Goal: Check status: Check status

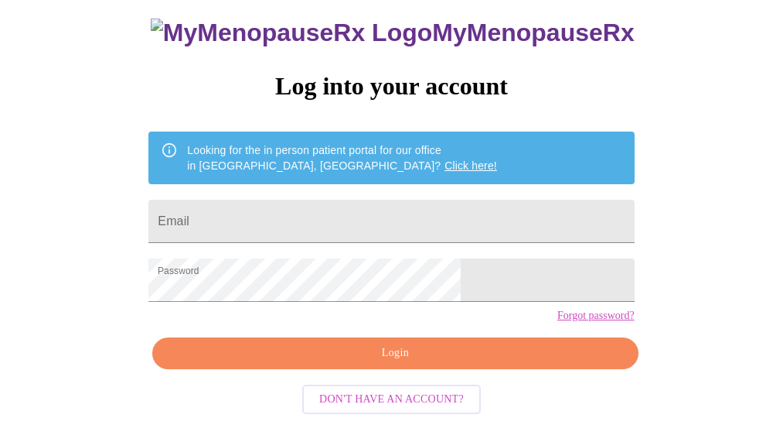
click at [336, 363] on span "Login" at bounding box center [395, 352] width 450 height 19
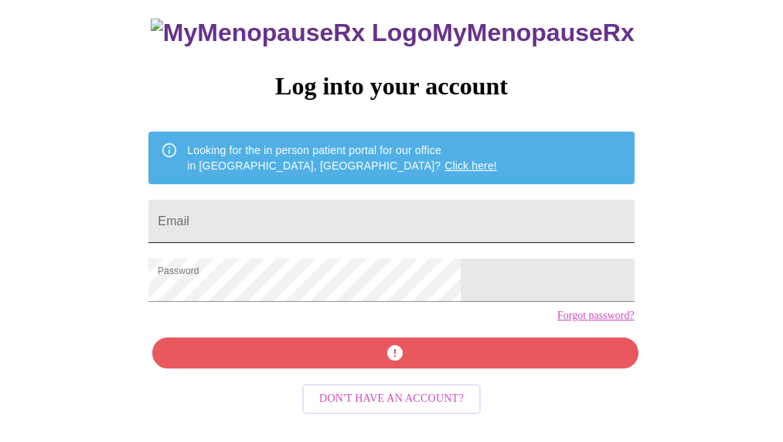
click at [297, 200] on input "Email" at bounding box center [391, 221] width 486 height 43
type input "[EMAIL_ADDRESS][PERSON_NAME][DOMAIN_NAME]"
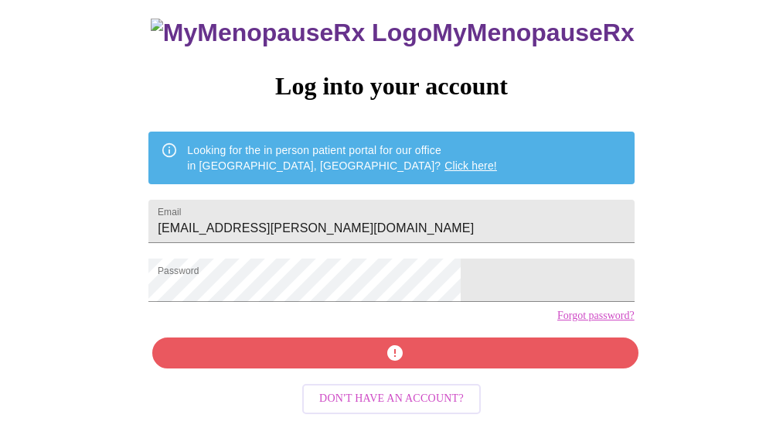
click at [387, 376] on div "MyMenopauseRx Log into your account Looking for the in person patient portal fo…" at bounding box center [391, 215] width 517 height 442
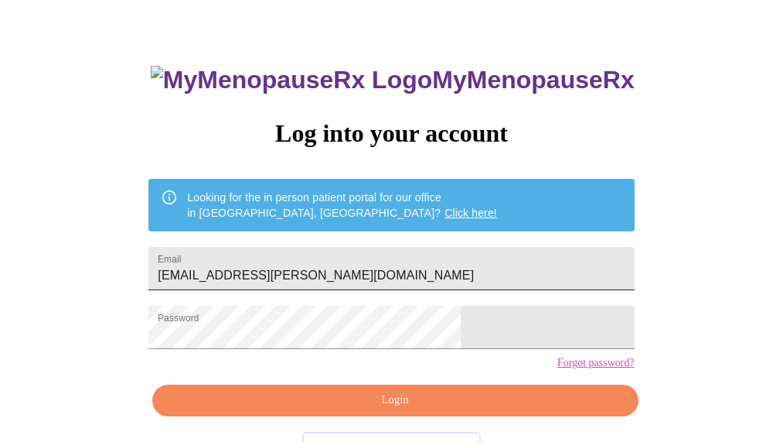
scroll to position [108, 0]
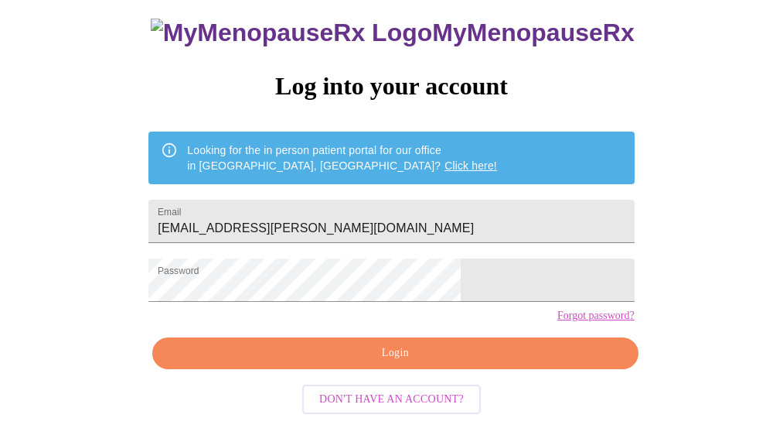
click at [462, 343] on div "MyMenopauseRx Log into your account Looking for the in person patient portal fo…" at bounding box center [391, 215] width 517 height 442
click at [436, 352] on div "MyMenopauseRx Log into your account Looking for the in person patient portal fo…" at bounding box center [391, 215] width 517 height 442
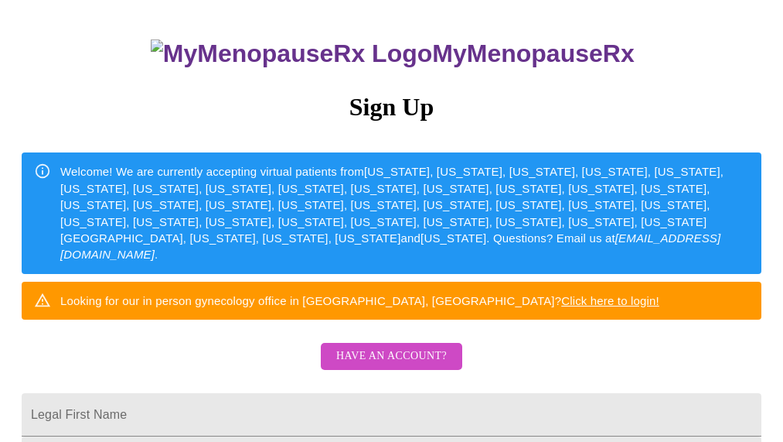
scroll to position [155, 0]
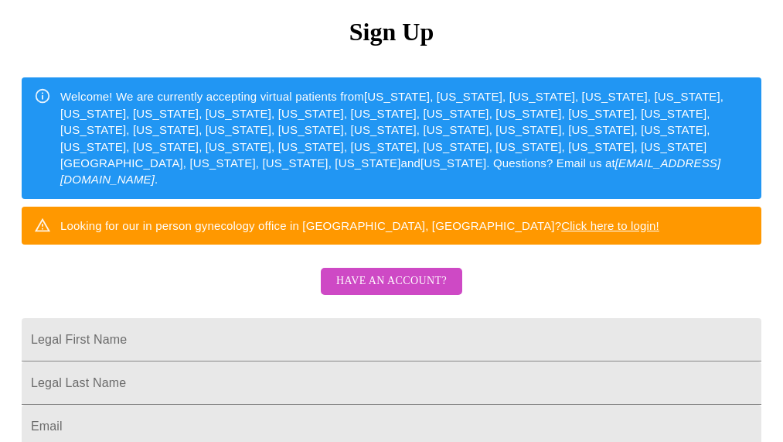
click at [374, 291] on span "Have an account?" at bounding box center [391, 280] width 111 height 19
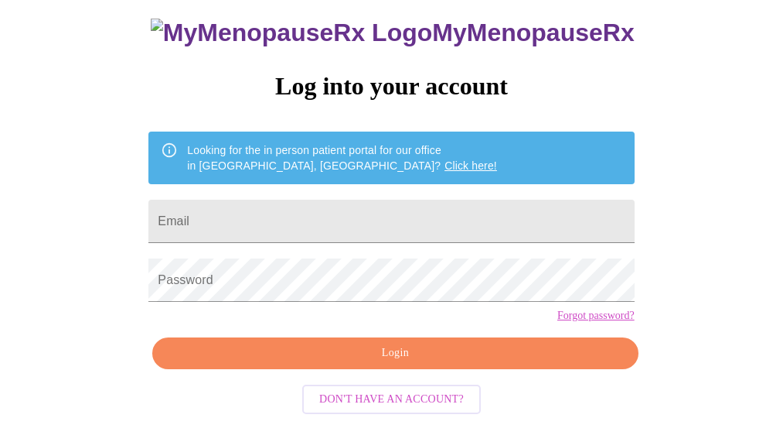
scroll to position [108, 0]
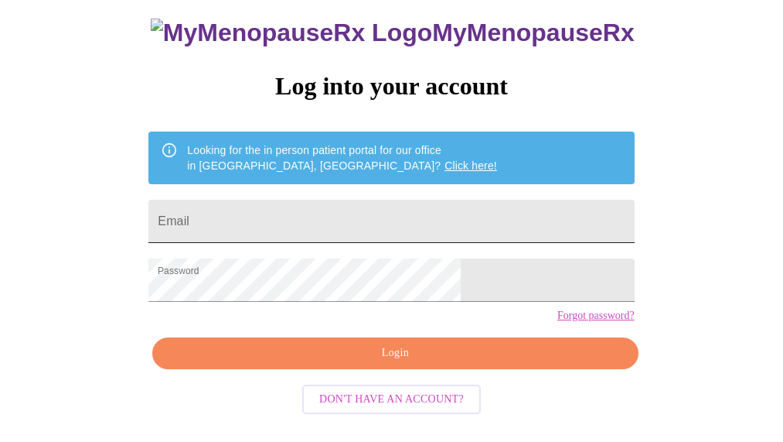
click at [329, 217] on input "Email" at bounding box center [391, 221] width 486 height 43
type input "[EMAIL_ADDRESS][PERSON_NAME][DOMAIN_NAME]"
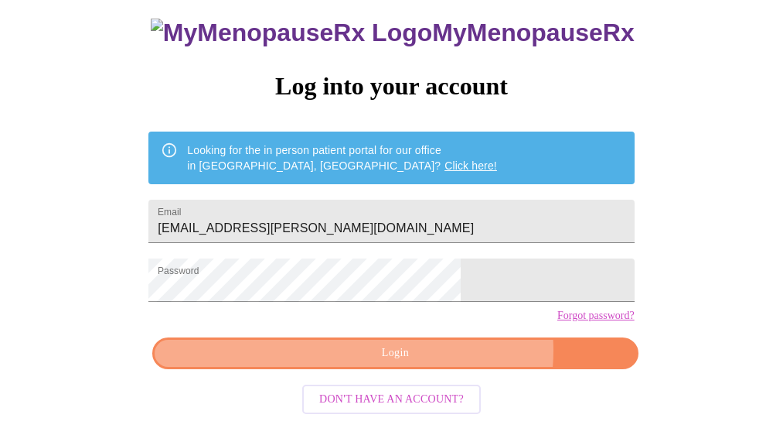
click at [441, 363] on span "Login" at bounding box center [395, 352] width 450 height 19
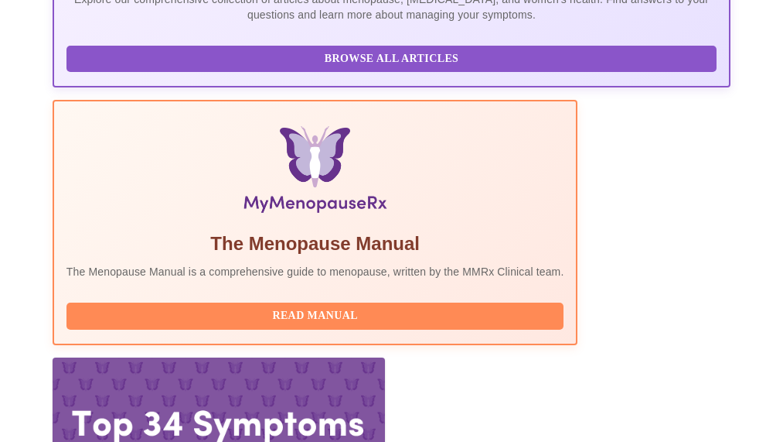
scroll to position [494, 0]
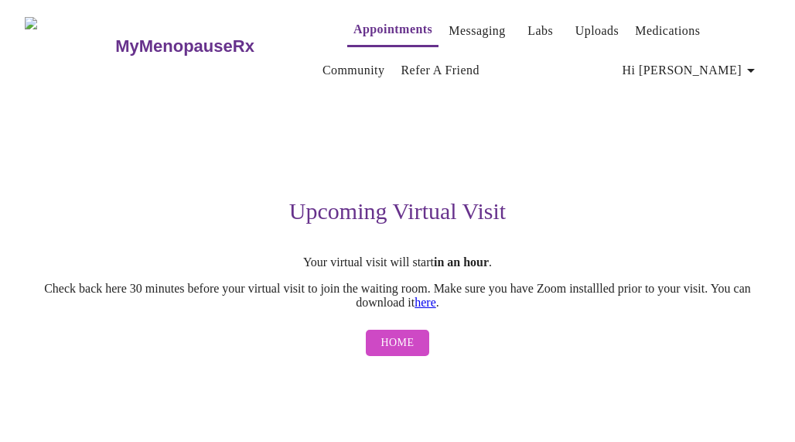
click at [404, 347] on span "Home" at bounding box center [397, 342] width 33 height 19
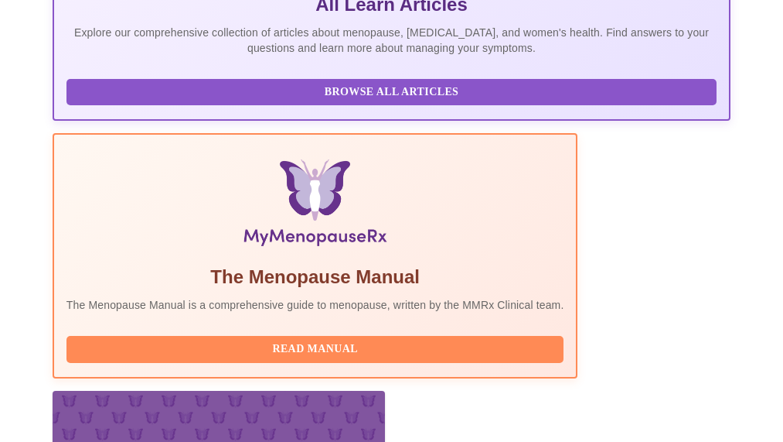
scroll to position [464, 0]
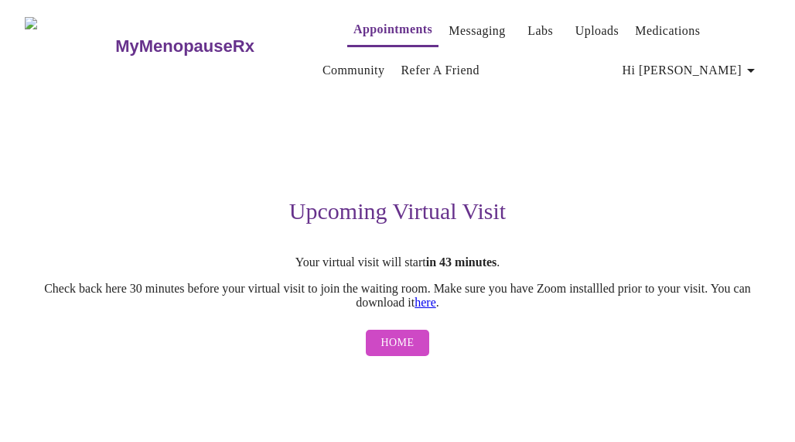
click at [416, 344] on button "Home" at bounding box center [398, 342] width 64 height 27
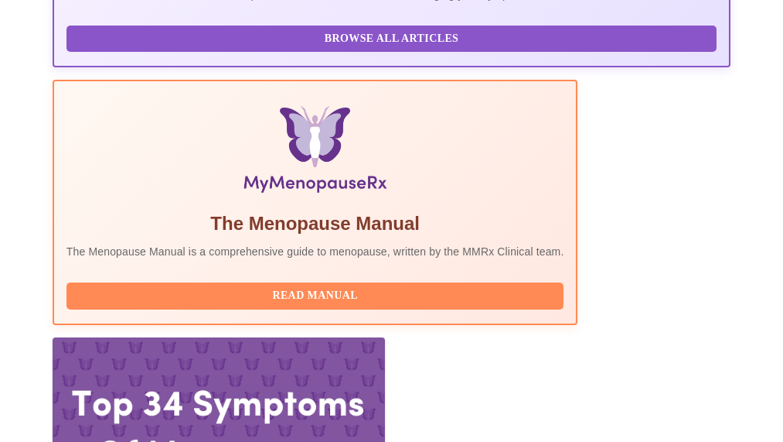
scroll to position [464, 0]
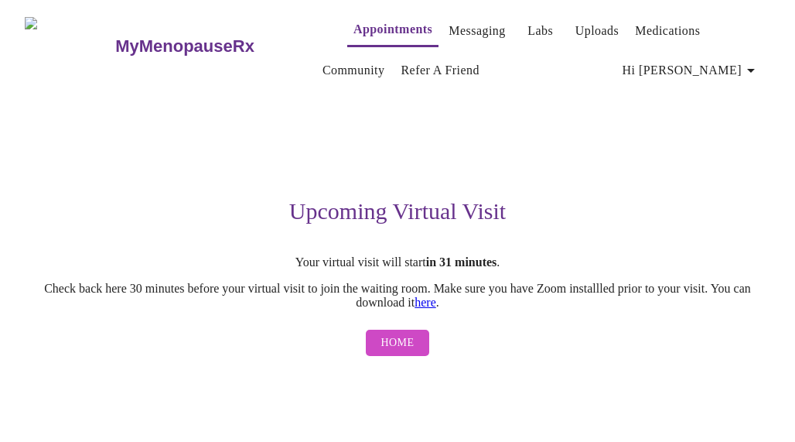
click at [379, 357] on button "Home" at bounding box center [398, 342] width 64 height 27
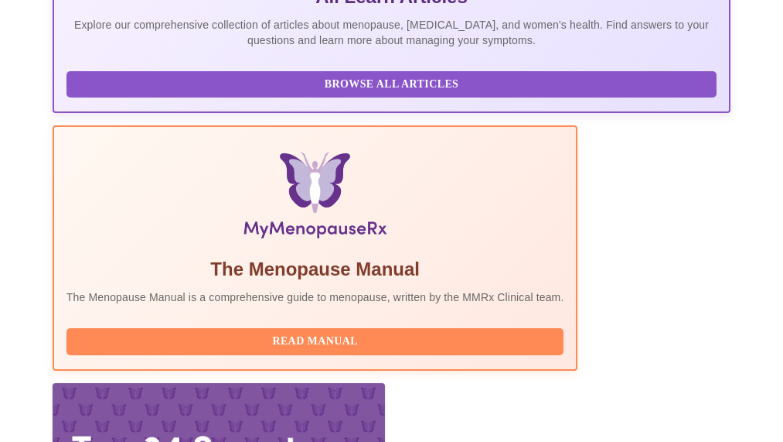
scroll to position [464, 0]
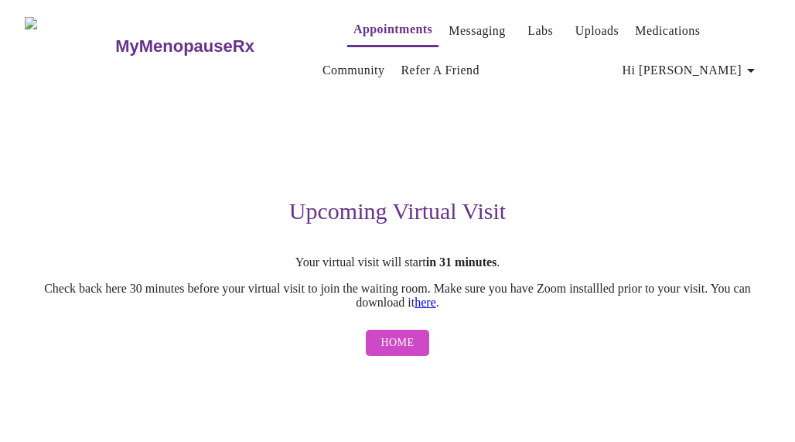
click at [404, 350] on span "Home" at bounding box center [397, 342] width 33 height 19
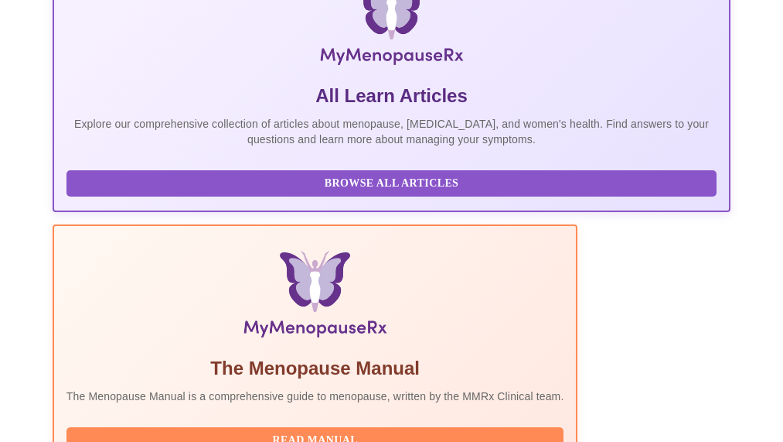
scroll to position [464, 0]
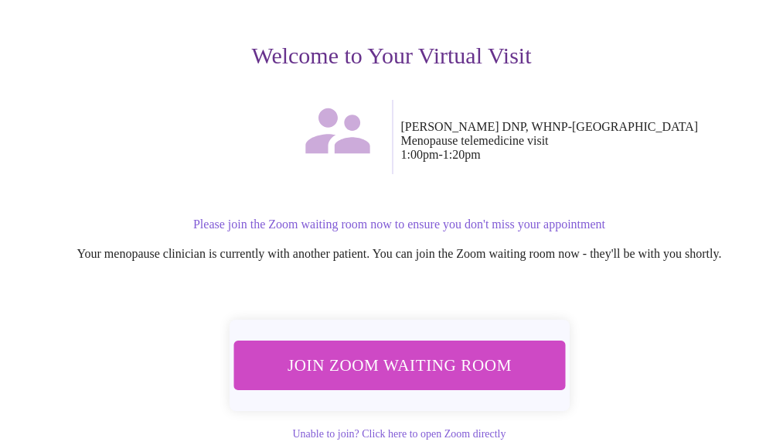
scroll to position [155, 0]
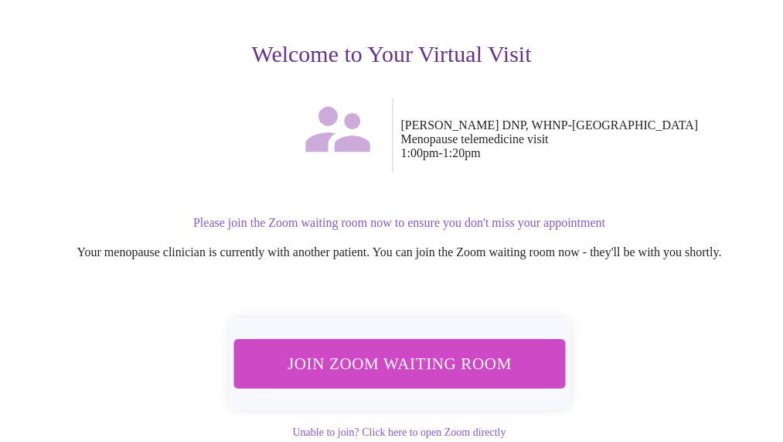
click at [473, 366] on span "Join Zoom Waiting Room" at bounding box center [399, 364] width 291 height 29
